Goal: Find specific page/section: Find specific page/section

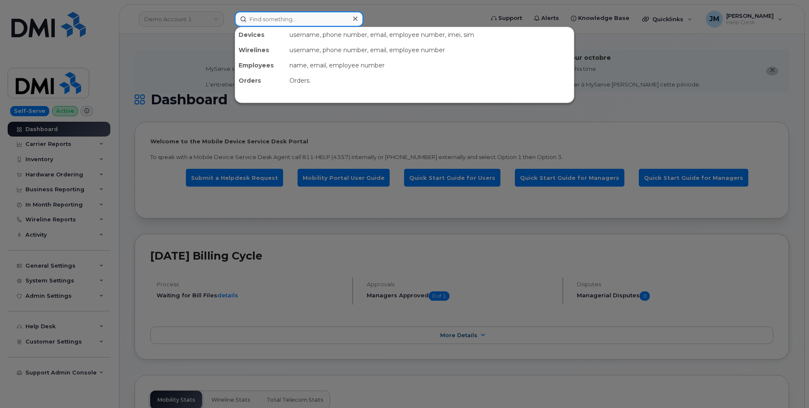
click at [257, 20] on input at bounding box center [299, 18] width 129 height 15
paste input "5033413118"
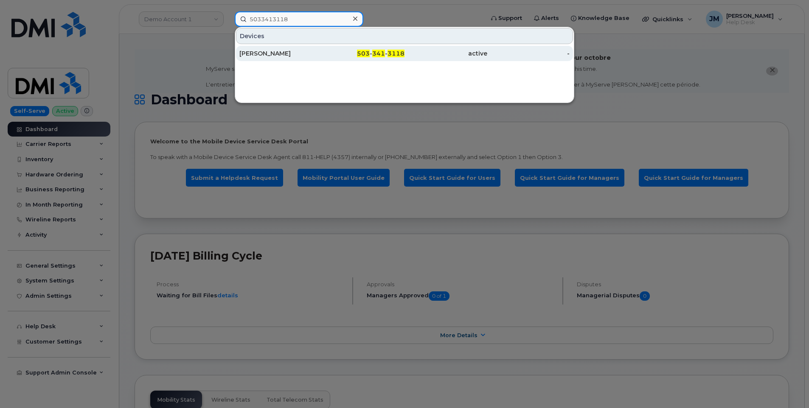
type input "5033413118"
click at [281, 52] on div "[PERSON_NAME]" at bounding box center [280, 53] width 83 height 8
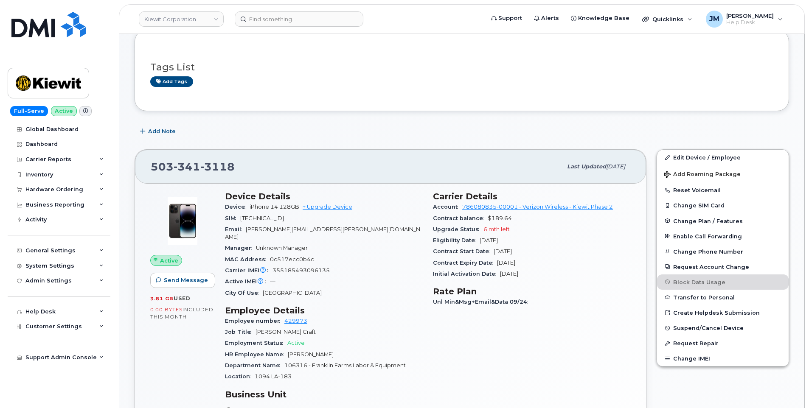
scroll to position [170, 0]
click at [91, 190] on div "Hardware Ordering" at bounding box center [59, 189] width 103 height 15
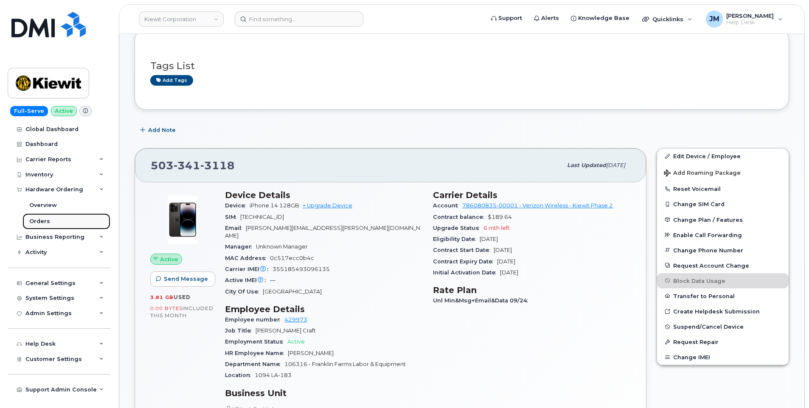
click at [47, 221] on div "Orders" at bounding box center [39, 222] width 21 height 8
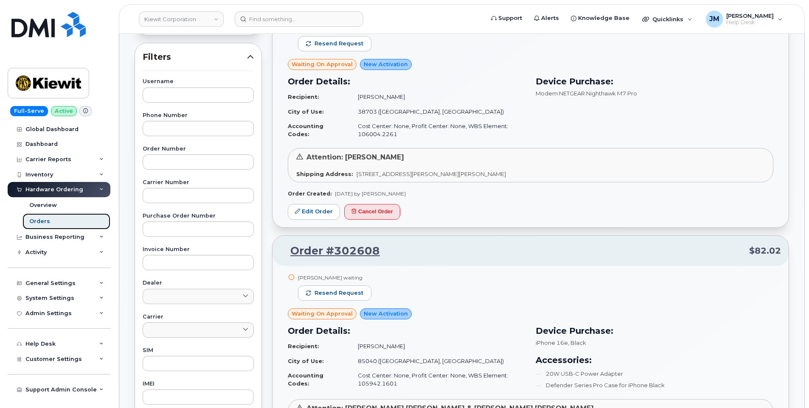
scroll to position [42, 0]
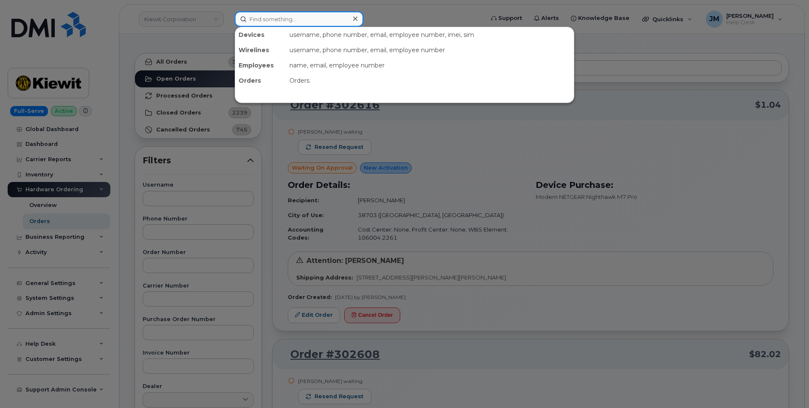
click at [301, 18] on input at bounding box center [299, 18] width 129 height 15
paste input "9137027976"
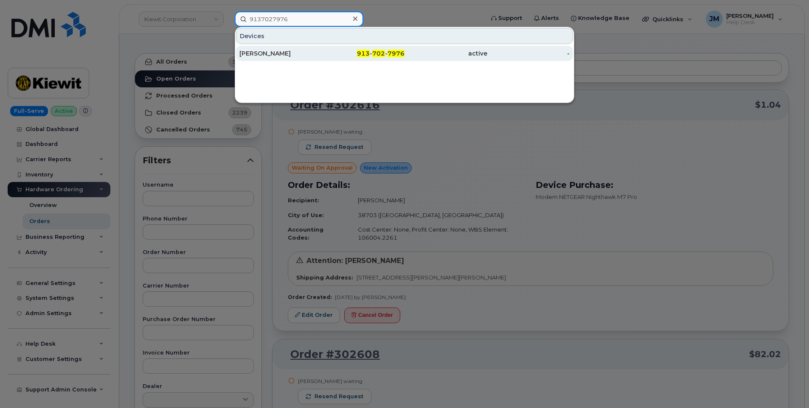
type input "9137027976"
click at [293, 54] on div "ANGELBERTO SALAS" at bounding box center [280, 53] width 83 height 8
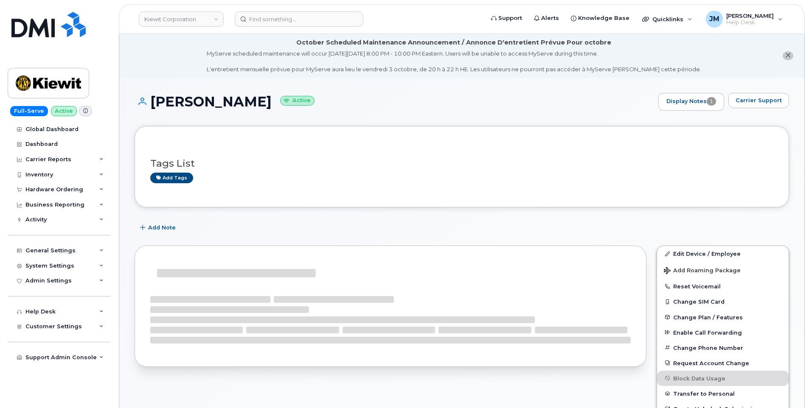
drag, startPoint x: 298, startPoint y: 58, endPoint x: 154, endPoint y: 98, distance: 148.8
click at [154, 98] on h1 "ANGELBERTO SALAS Active" at bounding box center [395, 101] width 520 height 15
drag, startPoint x: 154, startPoint y: 98, endPoint x: 161, endPoint y: 101, distance: 8.0
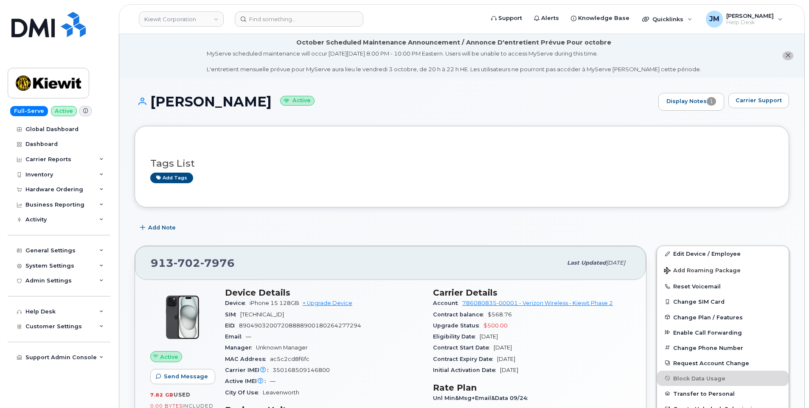
copy h1 "[PERSON_NAME]"
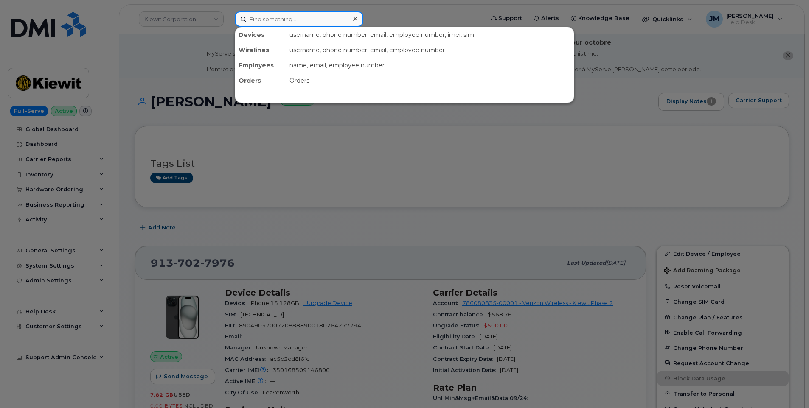
paste input "5033413118"
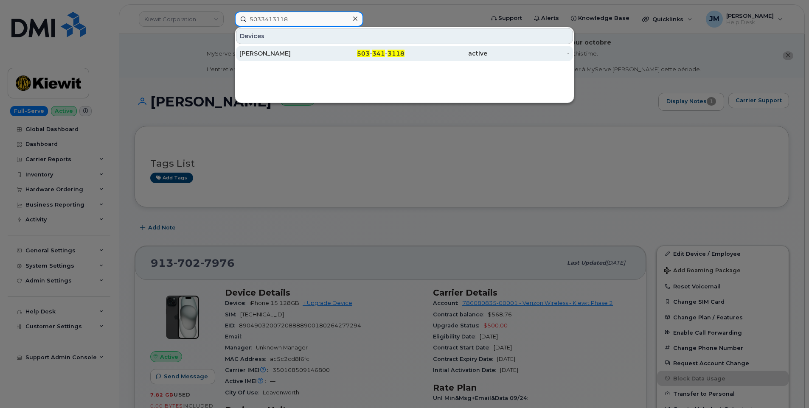
type input "5033413118"
click at [307, 54] on div "[PERSON_NAME]" at bounding box center [280, 53] width 83 height 8
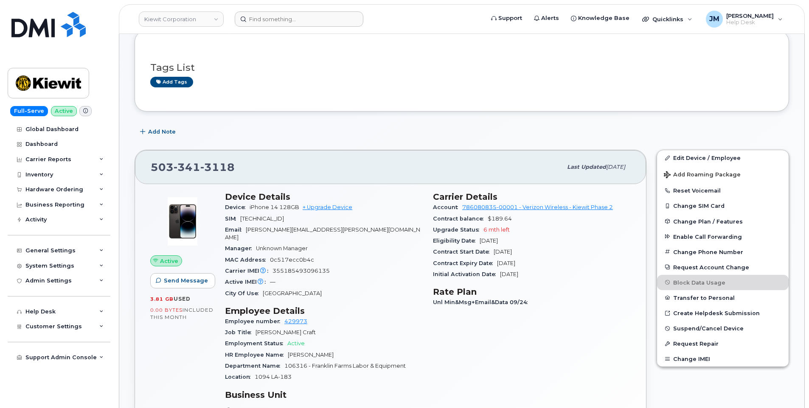
scroll to position [153, 0]
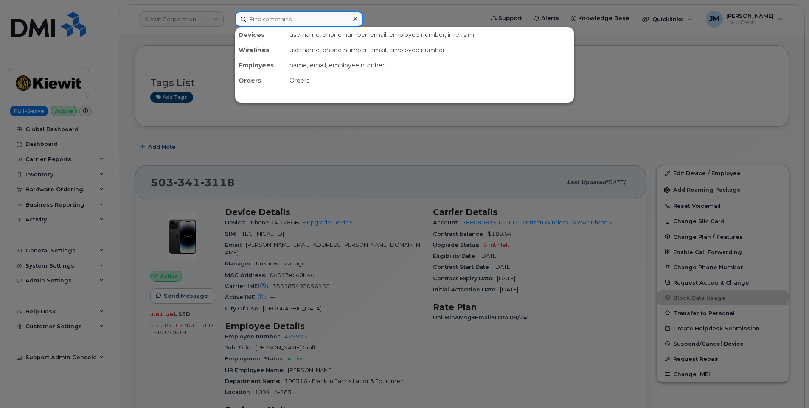
click at [260, 20] on input at bounding box center [299, 18] width 129 height 15
paste input "[PERSON_NAME]"
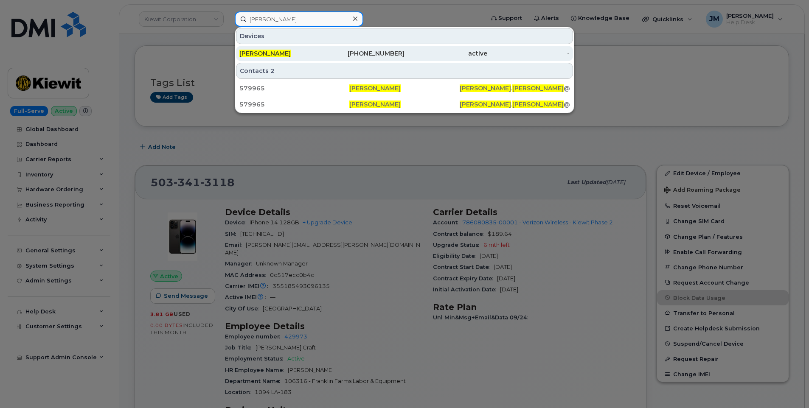
type input "[PERSON_NAME]"
click at [274, 51] on span "ANGELBERTO SALAS" at bounding box center [264, 54] width 51 height 8
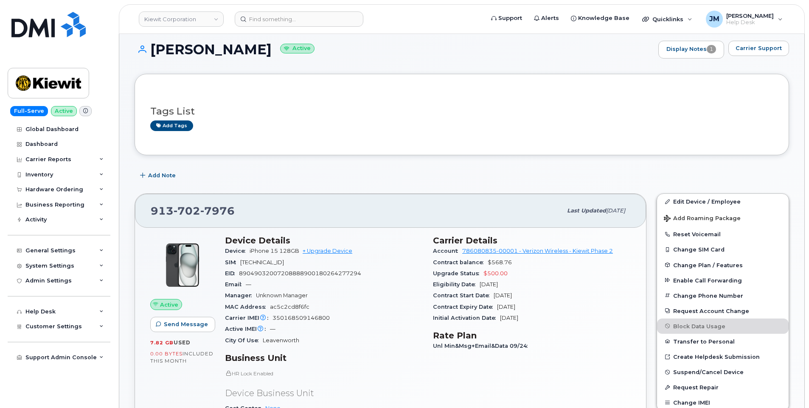
scroll to position [170, 0]
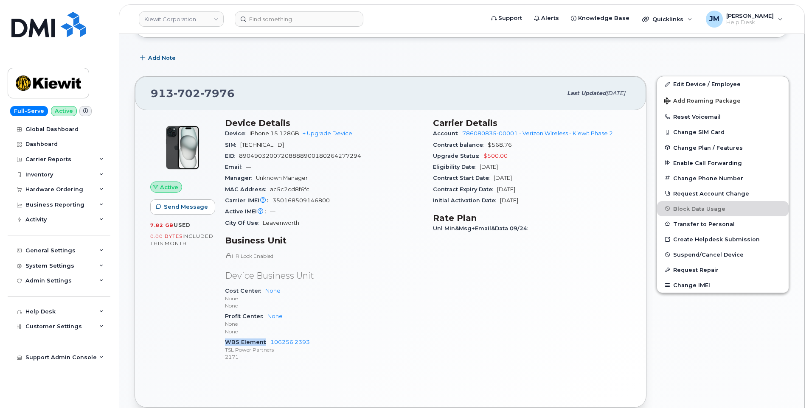
drag, startPoint x: 226, startPoint y: 342, endPoint x: 264, endPoint y: 344, distance: 37.8
click at [264, 344] on span "WBS Element" at bounding box center [247, 342] width 45 height 6
drag, startPoint x: 264, startPoint y: 344, endPoint x: 256, endPoint y: 342, distance: 8.2
copy span "WBS Element"
click at [273, 17] on input at bounding box center [299, 18] width 129 height 15
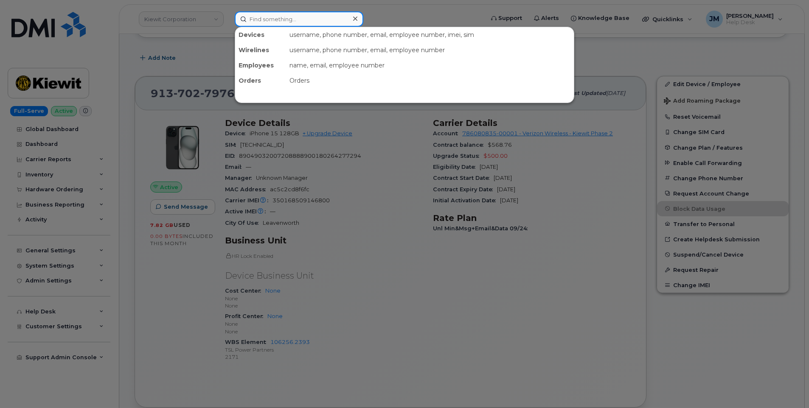
paste input "Lara Damiana"
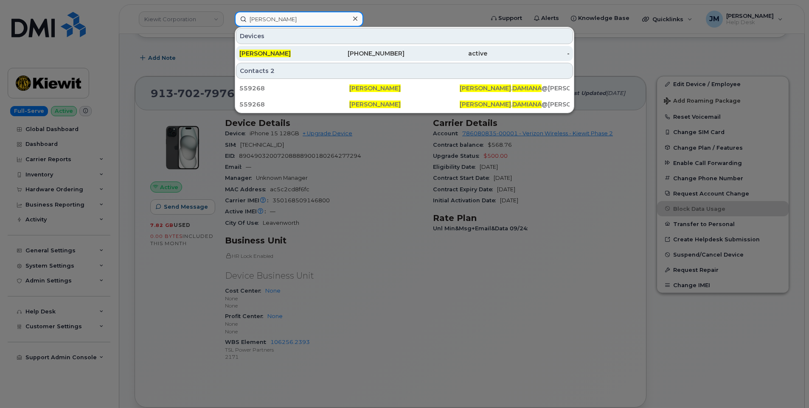
type input "Lara Damiana"
click at [273, 53] on span "LARA DAMIANA" at bounding box center [264, 54] width 51 height 8
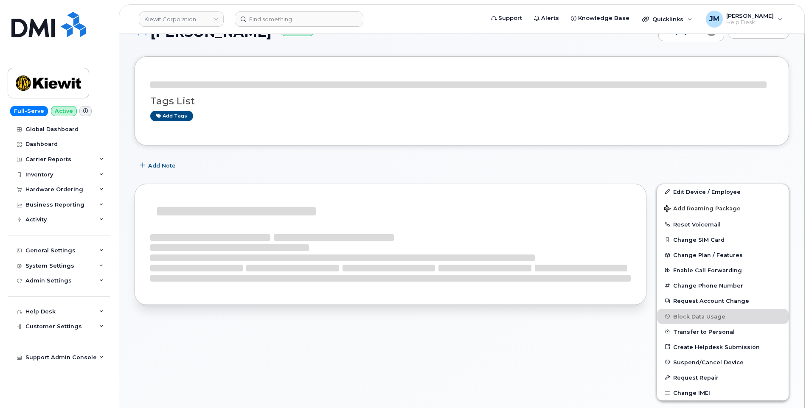
scroll to position [85, 0]
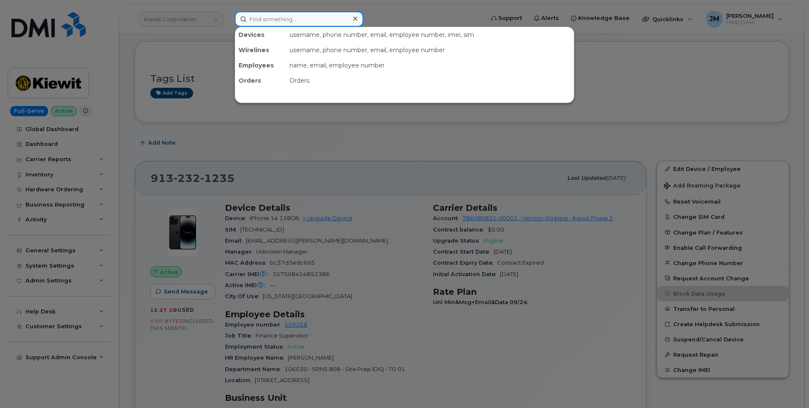
paste input "[PHONE_NUMBER]"
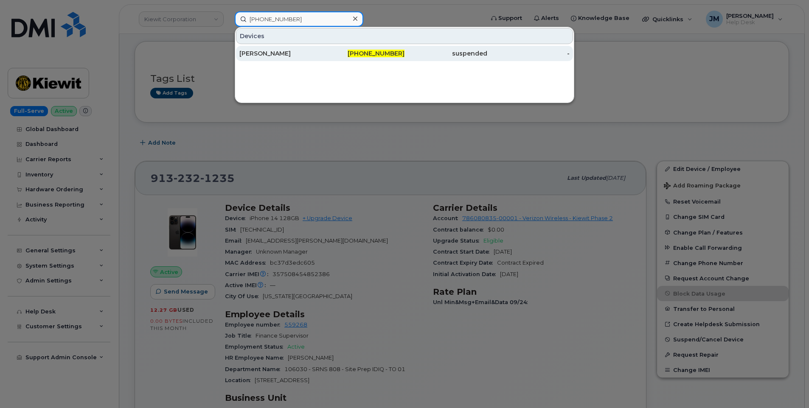
type input "813-361-6286"
click at [290, 53] on div "[PERSON_NAME]" at bounding box center [280, 53] width 83 height 8
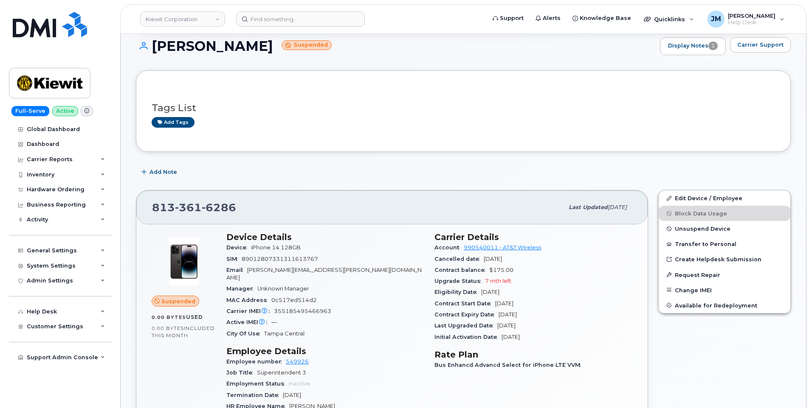
scroll to position [42, 0]
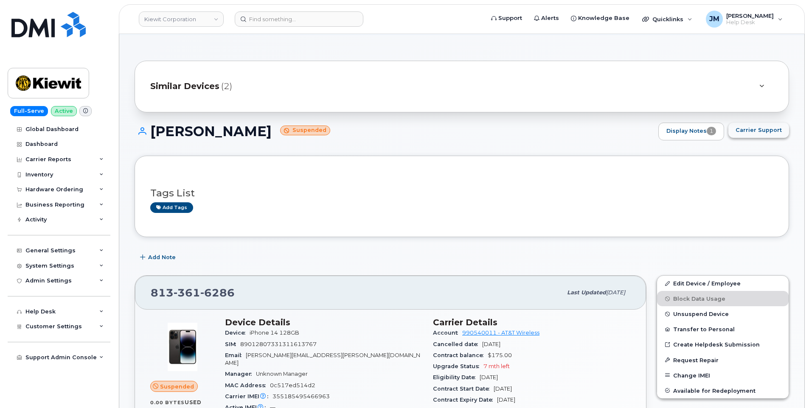
click at [751, 132] on span "Carrier Support" at bounding box center [759, 130] width 46 height 8
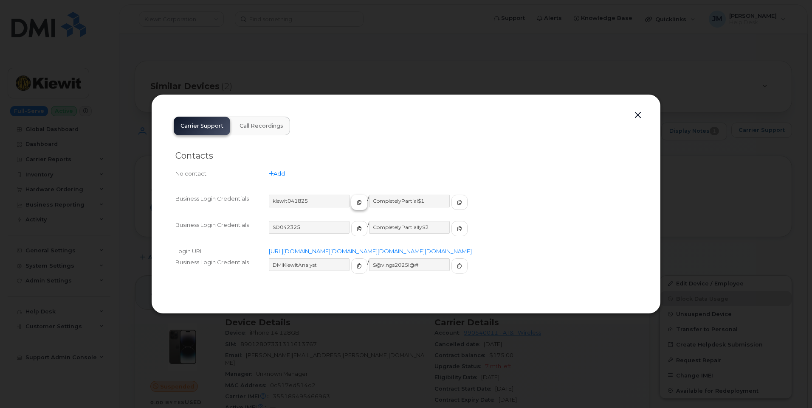
click at [357, 200] on icon "button" at bounding box center [359, 202] width 5 height 5
click at [457, 200] on icon "button" at bounding box center [459, 202] width 5 height 5
